Goal: Task Accomplishment & Management: Complete application form

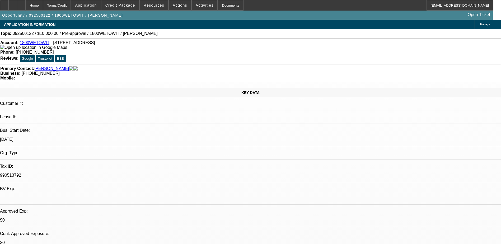
select select "0"
select select "2"
select select "0.1"
select select "4"
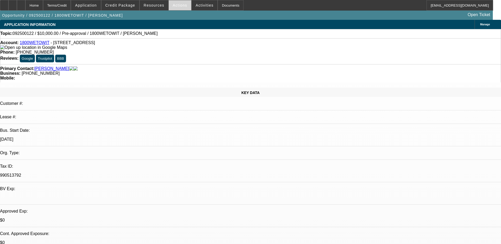
click at [181, 4] on span "Actions" at bounding box center [180, 5] width 15 height 4
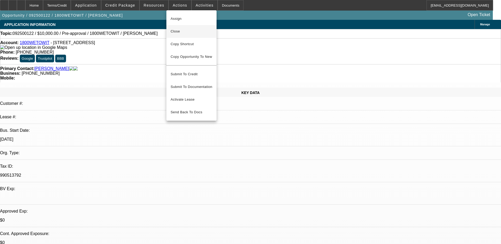
click at [177, 31] on span "Close" at bounding box center [192, 31] width 42 height 6
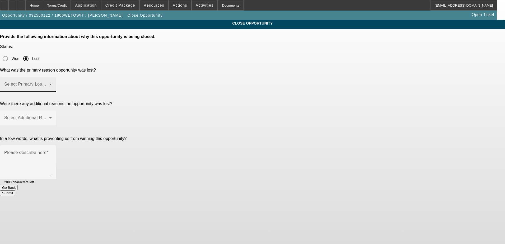
click at [49, 83] on span at bounding box center [26, 86] width 45 height 6
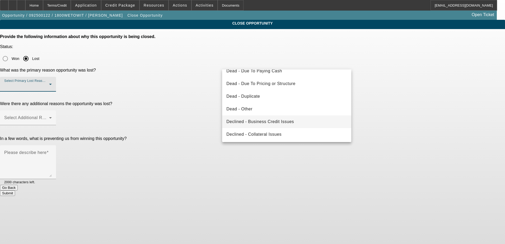
scroll to position [45, 0]
click at [286, 122] on span "Declined - Business Credit Issues" at bounding box center [261, 122] width 68 height 6
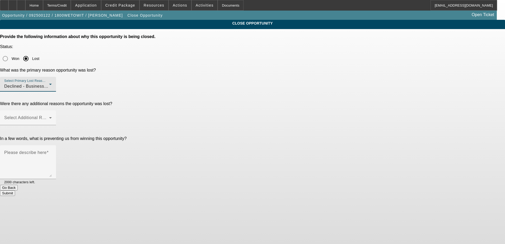
click at [72, 84] on span "Declined - Business Credit Issues" at bounding box center [38, 86] width 68 height 4
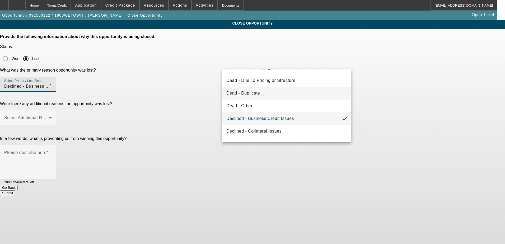
scroll to position [71, 0]
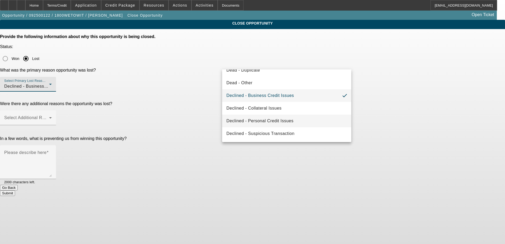
click at [284, 122] on span "Declined - Personal Credit Issues" at bounding box center [260, 121] width 67 height 6
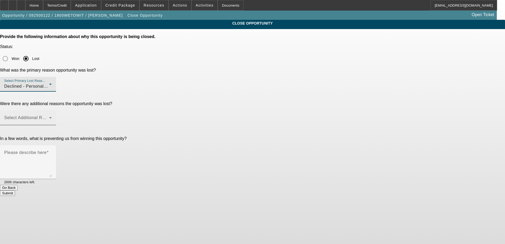
click at [57, 116] on mat-label "Select Additional Reasons" at bounding box center [30, 118] width 52 height 4
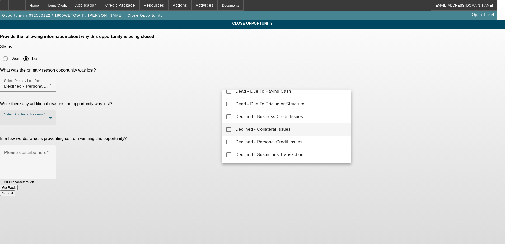
scroll to position [58, 0]
click at [286, 140] on span "Declined - Personal Credit Issues" at bounding box center [269, 142] width 67 height 6
click at [201, 120] on div at bounding box center [252, 122] width 505 height 244
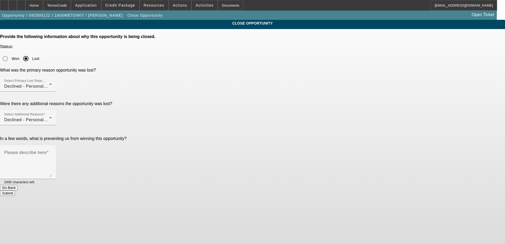
click at [15, 191] on button "Submit" at bounding box center [7, 194] width 15 height 6
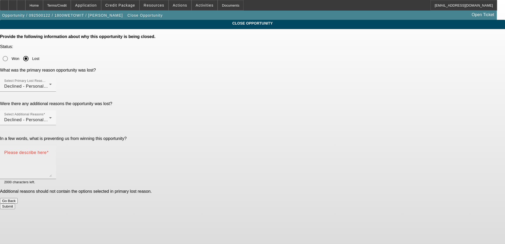
click at [52, 145] on div "Please describe here" at bounding box center [28, 162] width 48 height 34
type textarea "N/A"
click at [15, 204] on button "Submit" at bounding box center [7, 207] width 15 height 6
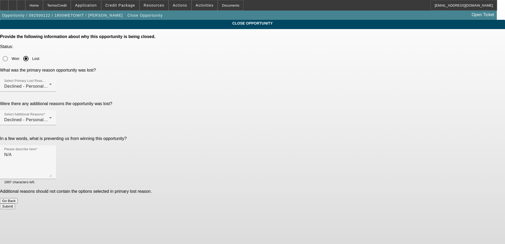
click at [15, 204] on button "Submit" at bounding box center [7, 207] width 15 height 6
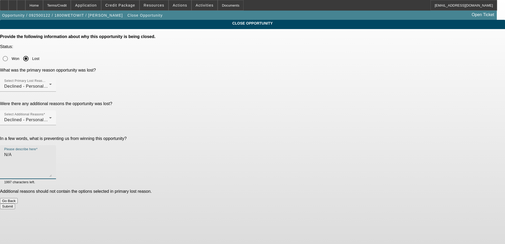
drag, startPoint x: 277, startPoint y: 103, endPoint x: 225, endPoint y: 97, distance: 52.2
click at [56, 145] on div "Please describe here N/A" at bounding box center [28, 162] width 56 height 34
type textarea "Personal credit issues"
drag, startPoint x: 291, startPoint y: 153, endPoint x: 292, endPoint y: 148, distance: 5.1
click at [291, 204] on div "Submit" at bounding box center [252, 207] width 505 height 6
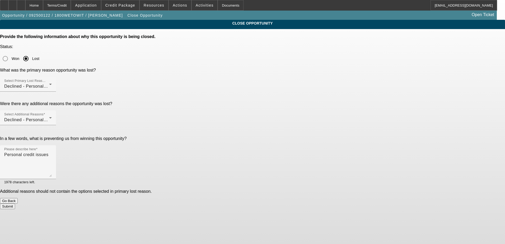
click at [15, 204] on button "Submit" at bounding box center [7, 207] width 15 height 6
click at [52, 152] on textarea "Personal credit issues" at bounding box center [28, 164] width 48 height 25
click at [49, 117] on div "Declined - Personal Credit Issues" at bounding box center [26, 120] width 45 height 6
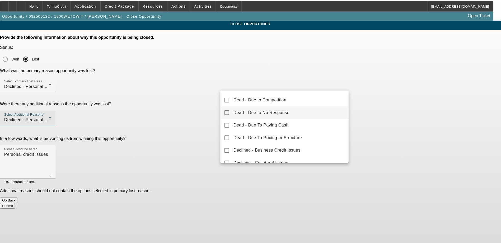
scroll to position [0, 0]
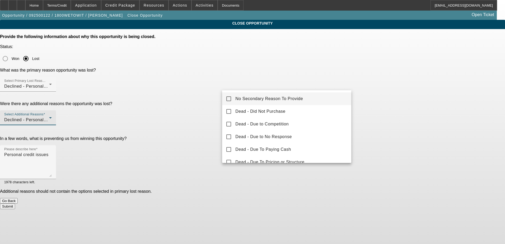
click at [223, 98] on mat-option "No Secondary Reason To Provide" at bounding box center [286, 99] width 129 height 13
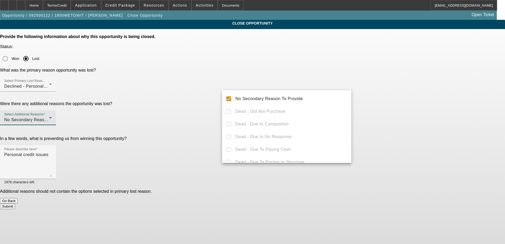
click at [175, 101] on div at bounding box center [252, 122] width 505 height 244
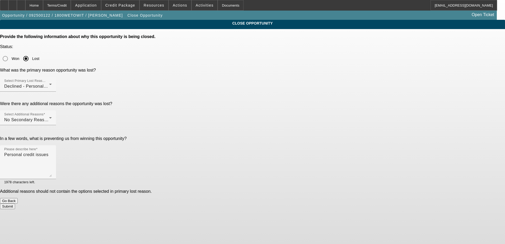
click at [15, 204] on button "Submit" at bounding box center [7, 207] width 15 height 6
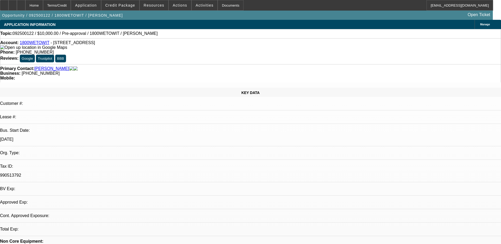
select select "0"
select select "2"
select select "0.1"
select select "1"
select select "2"
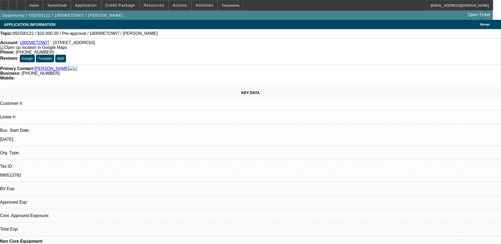
select select "4"
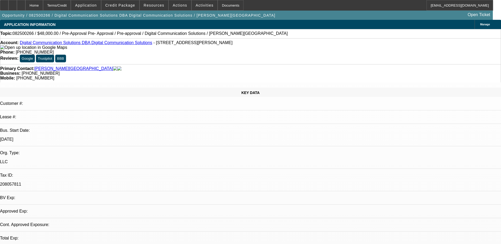
select select "0.2"
select select "2"
select select "0.1"
select select "4"
